Goal: Information Seeking & Learning: Learn about a topic

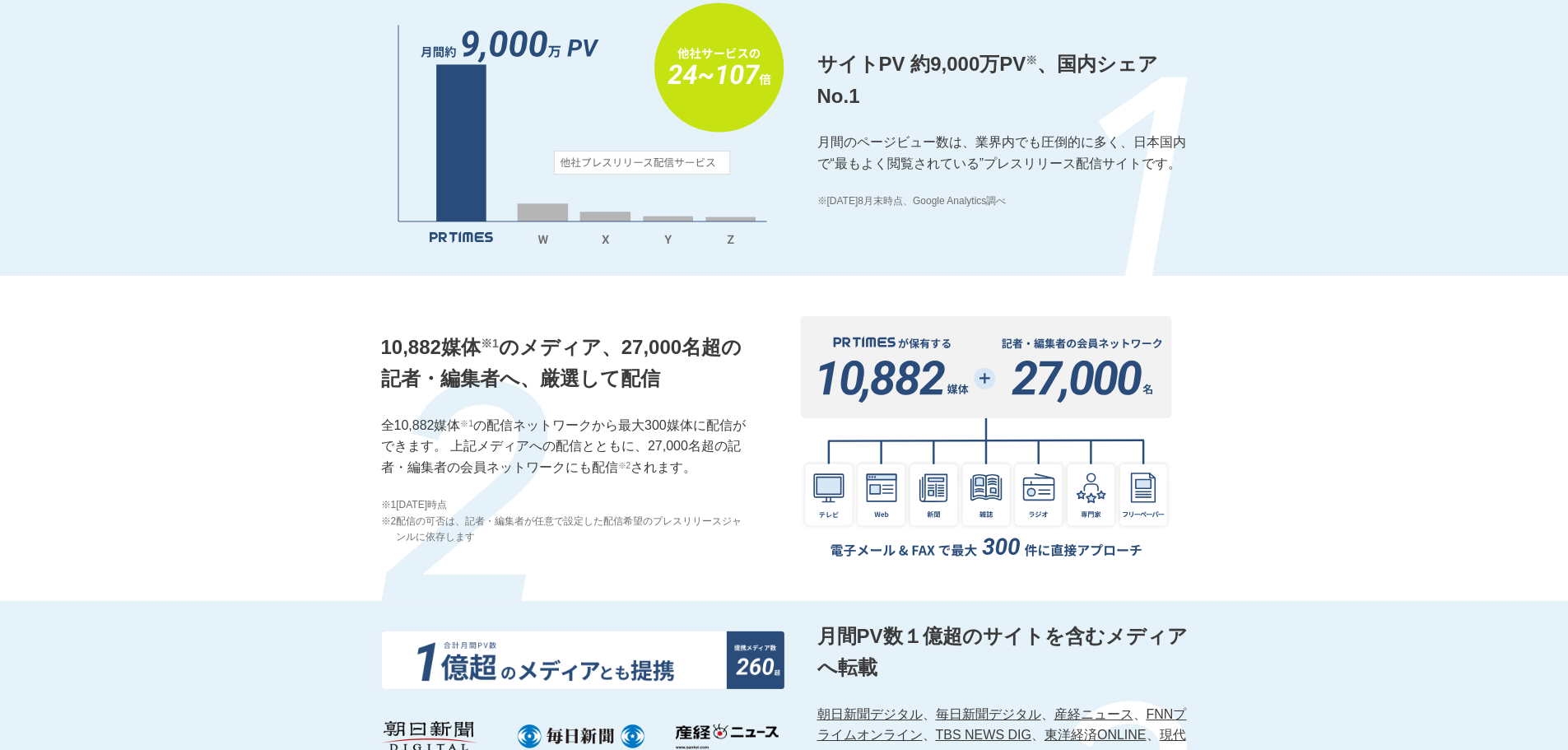
scroll to position [1975, 0]
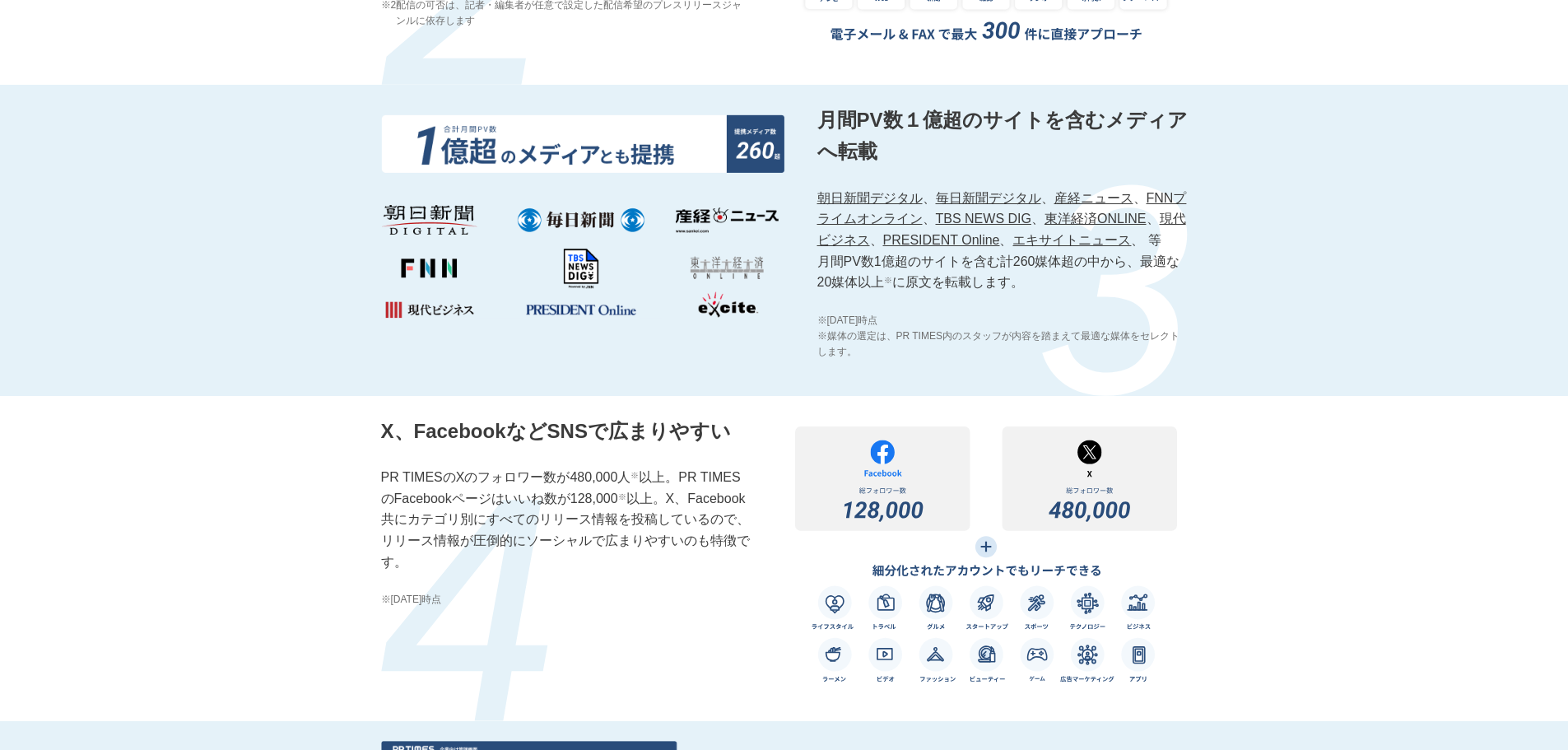
drag, startPoint x: 0, startPoint y: 0, endPoint x: 864, endPoint y: 159, distance: 878.5
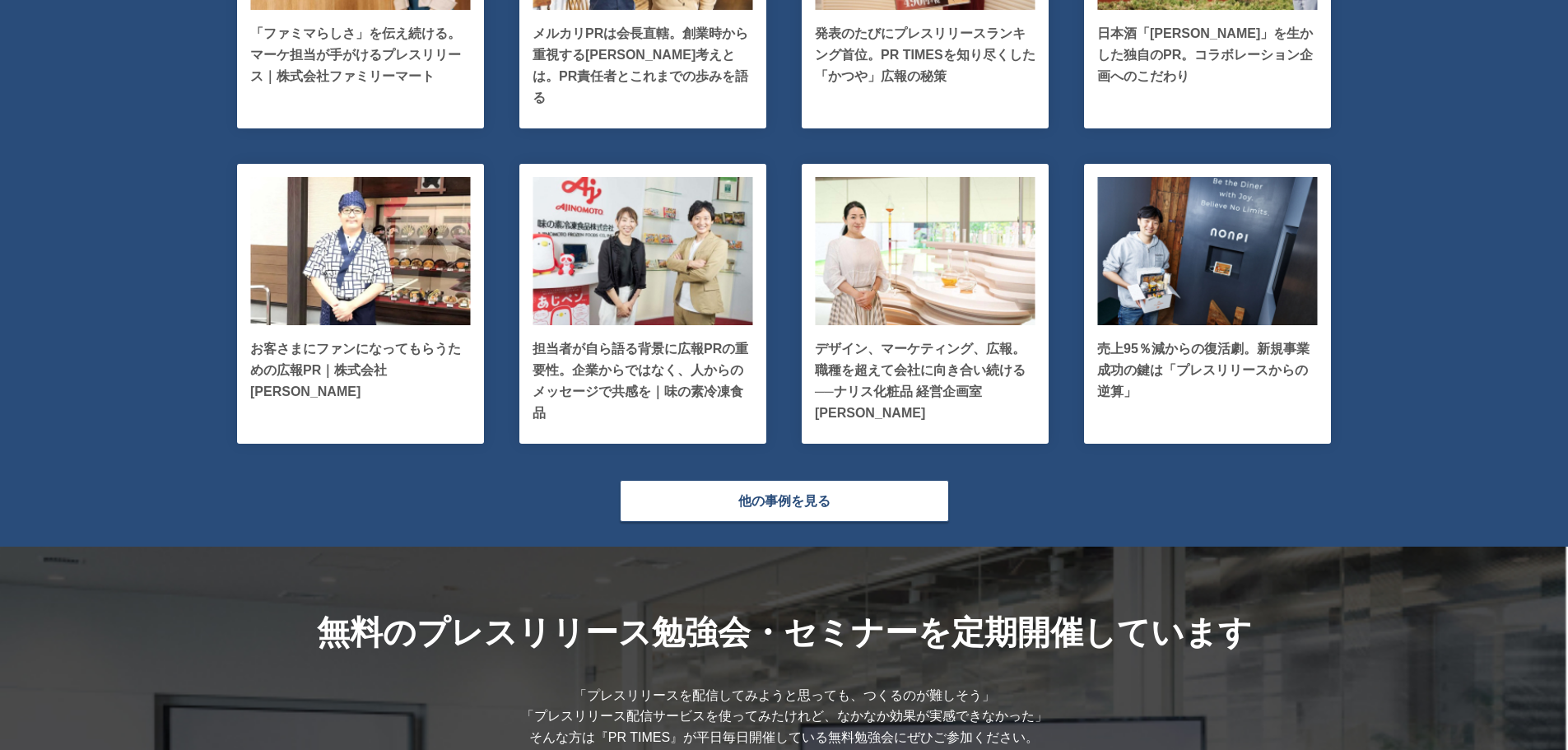
scroll to position [4034, 0]
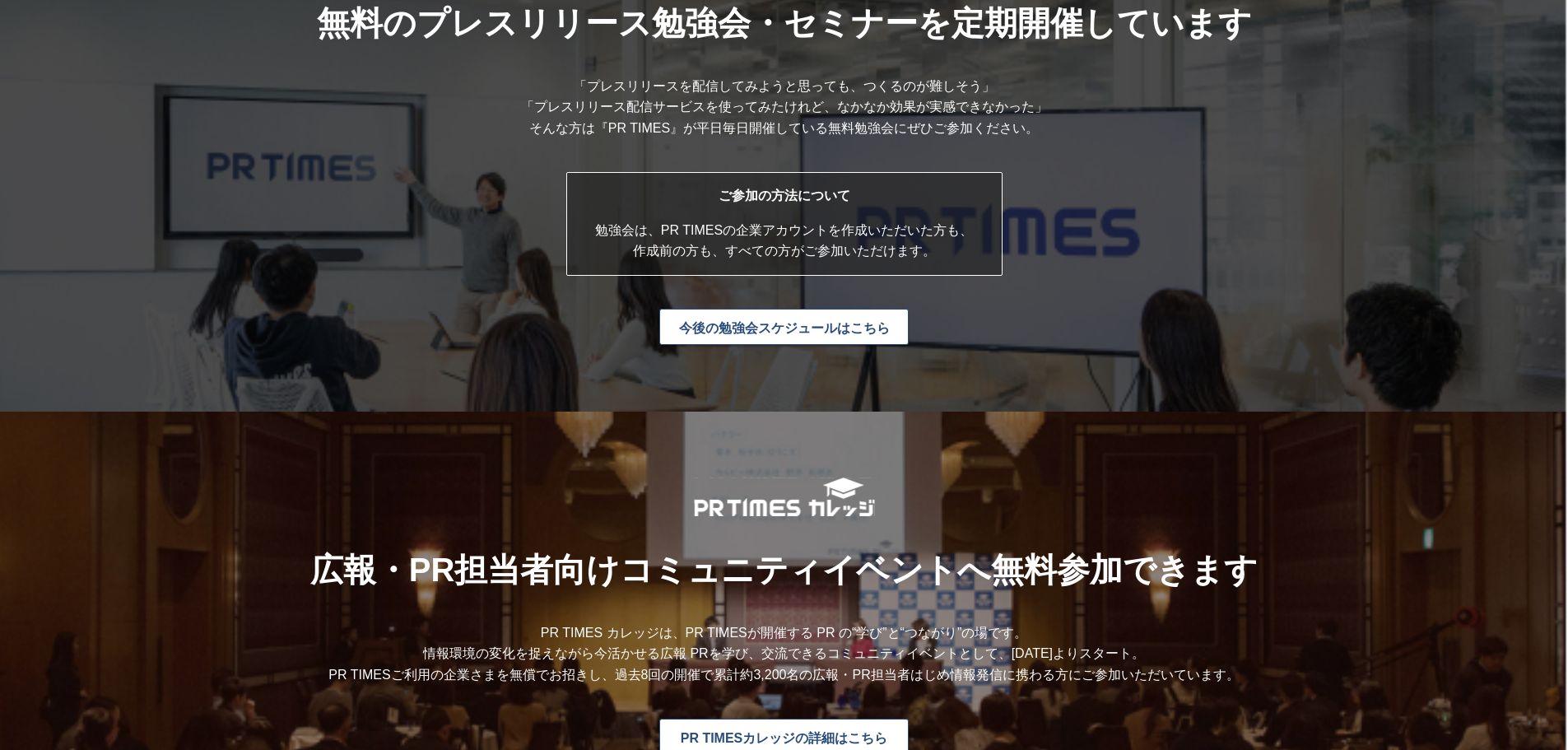
drag, startPoint x: 0, startPoint y: 0, endPoint x: 394, endPoint y: 414, distance: 571.5
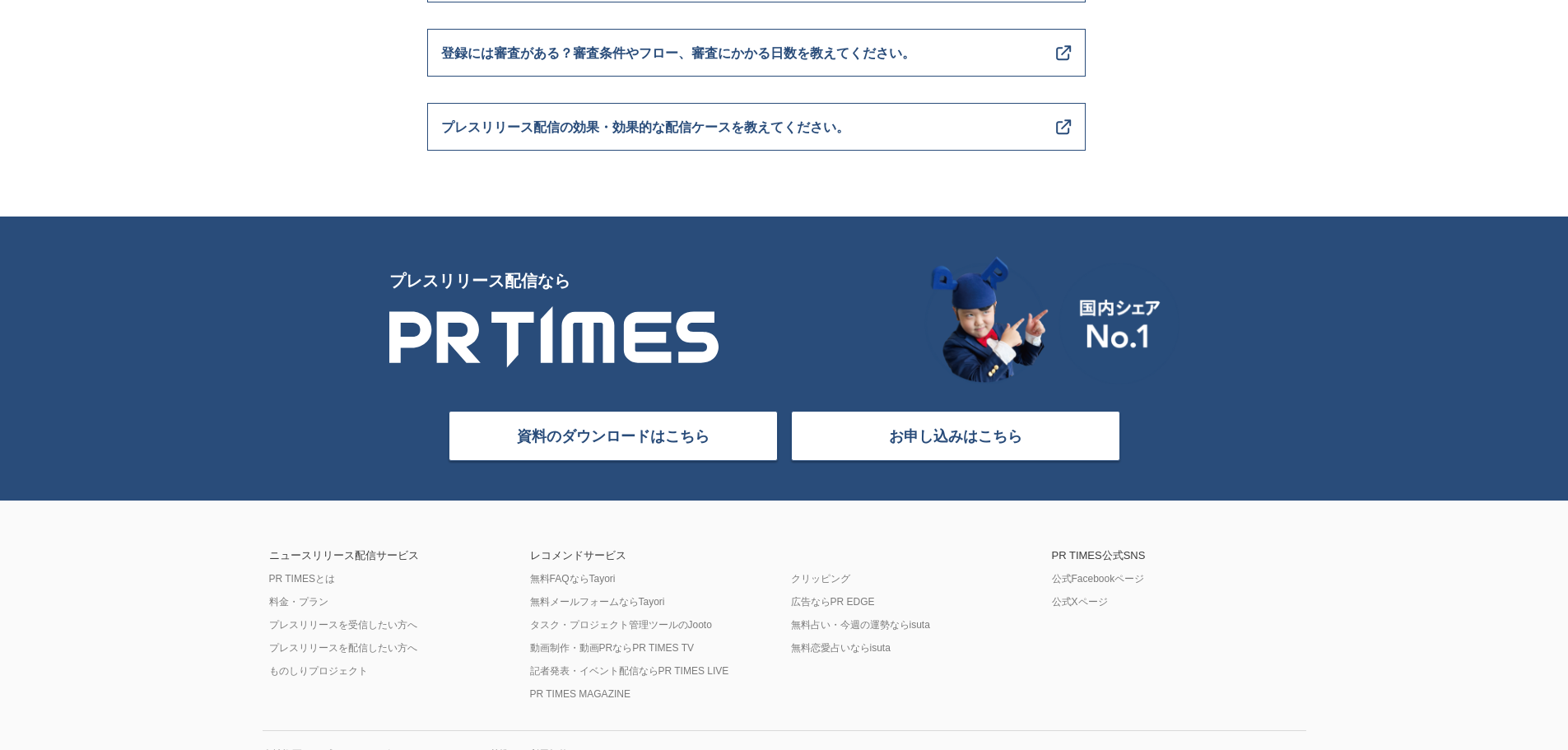
scroll to position [6564, 0]
